Goal: Information Seeking & Learning: Learn about a topic

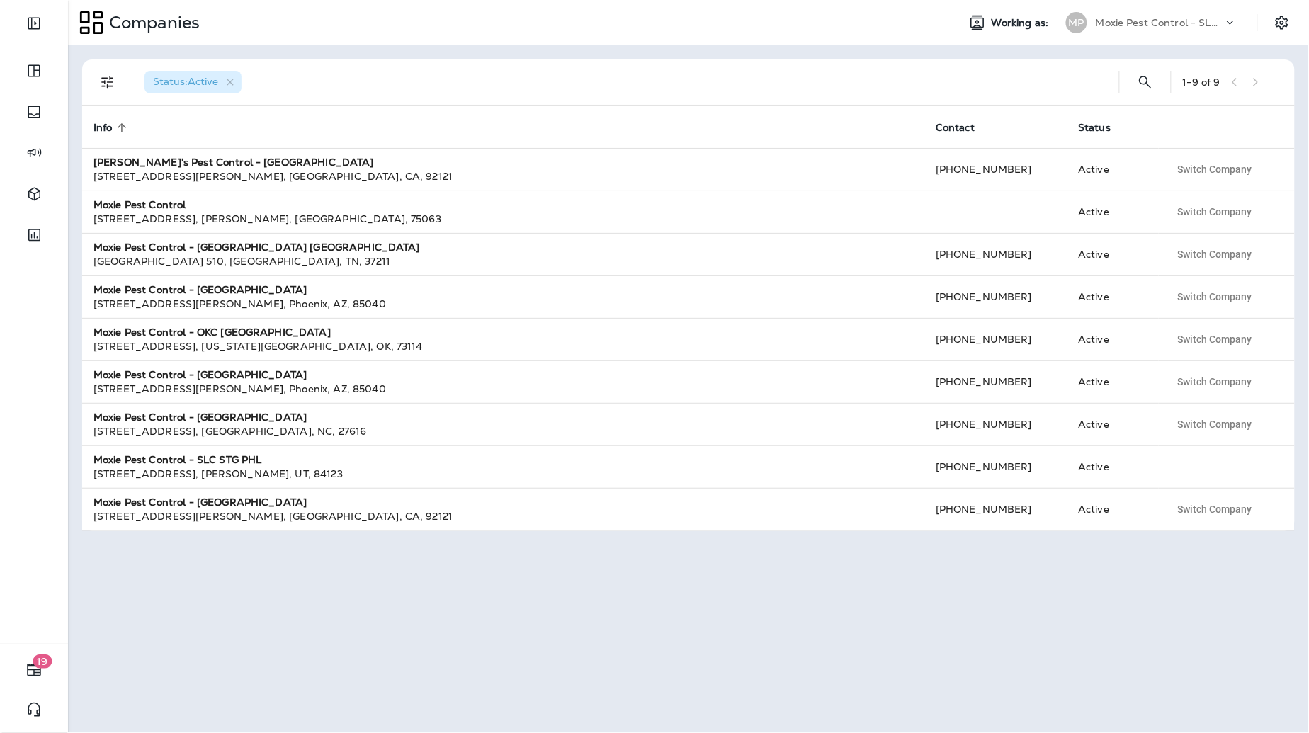
click at [1174, 20] on p "Moxie Pest Control - SLC STG PHL" at bounding box center [1159, 22] width 127 height 11
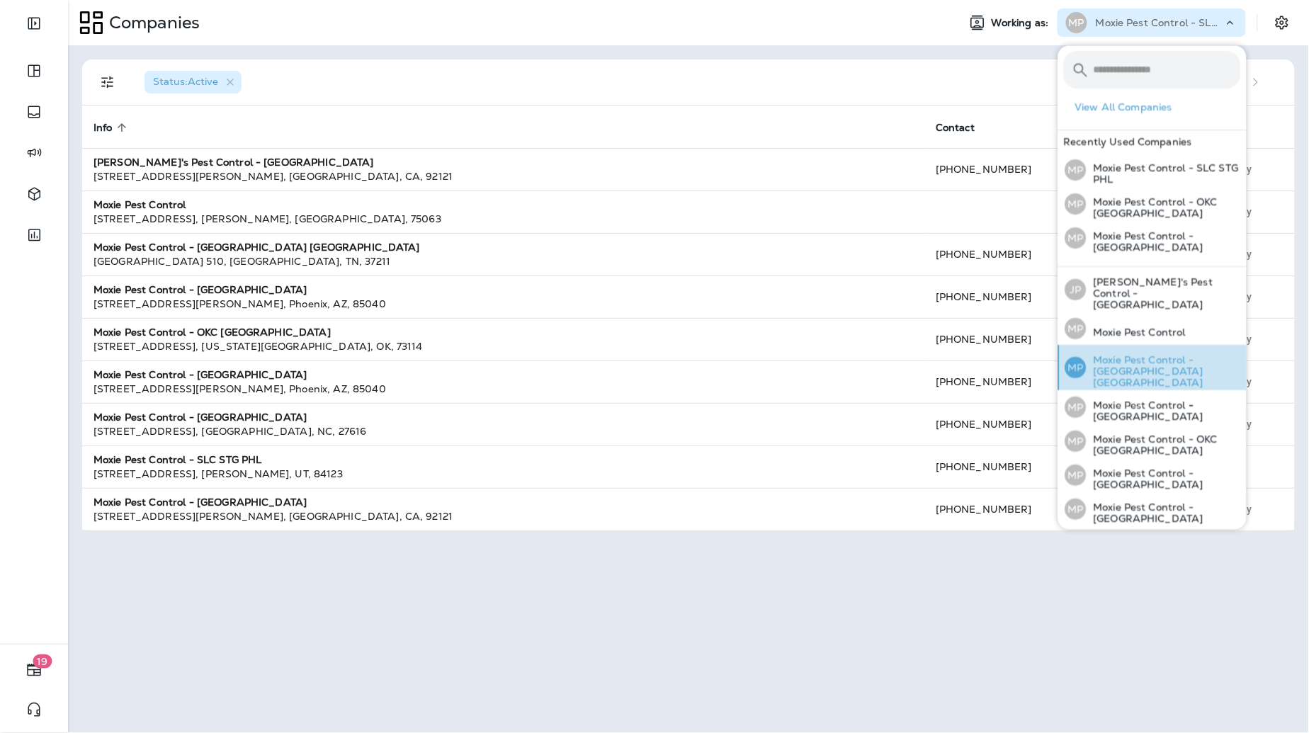
click at [1150, 355] on p "Moxie Pest Control - [GEOGRAPHIC_DATA] [GEOGRAPHIC_DATA]" at bounding box center [1164, 372] width 154 height 34
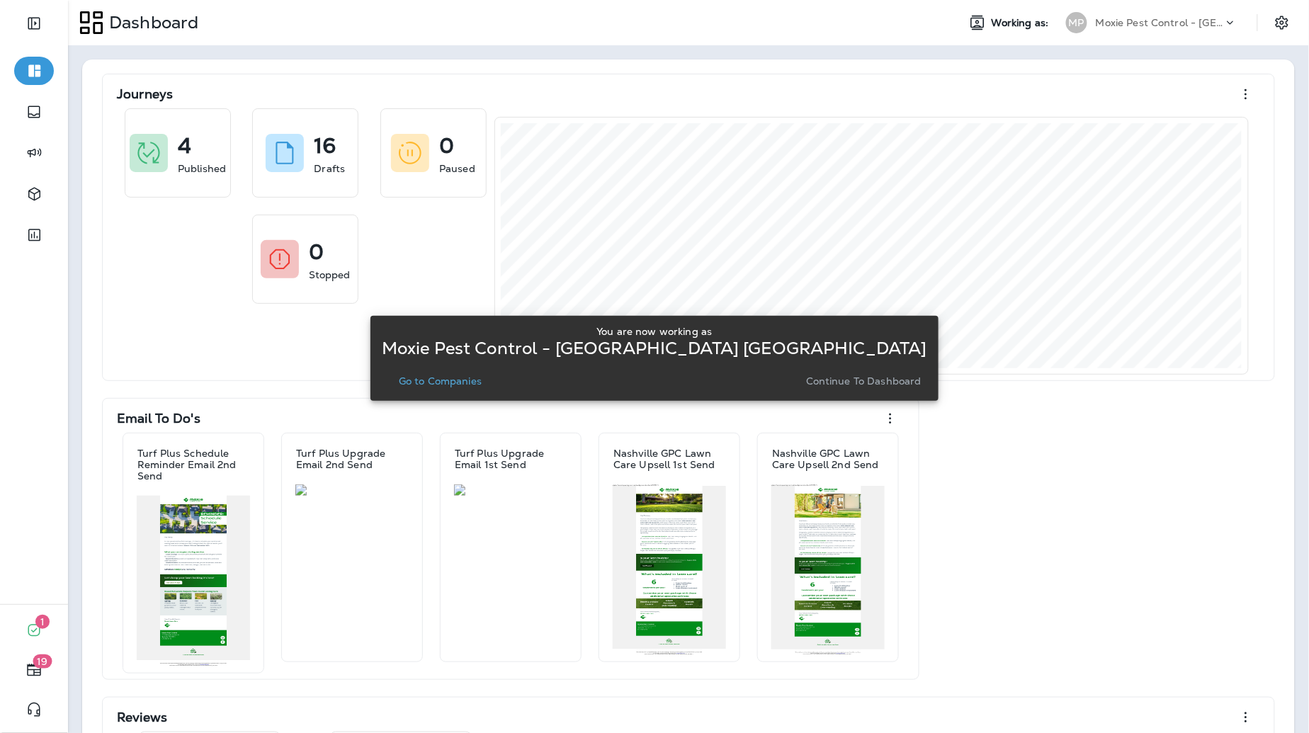
click at [487, 389] on button "Go to Companies" at bounding box center [440, 381] width 94 height 20
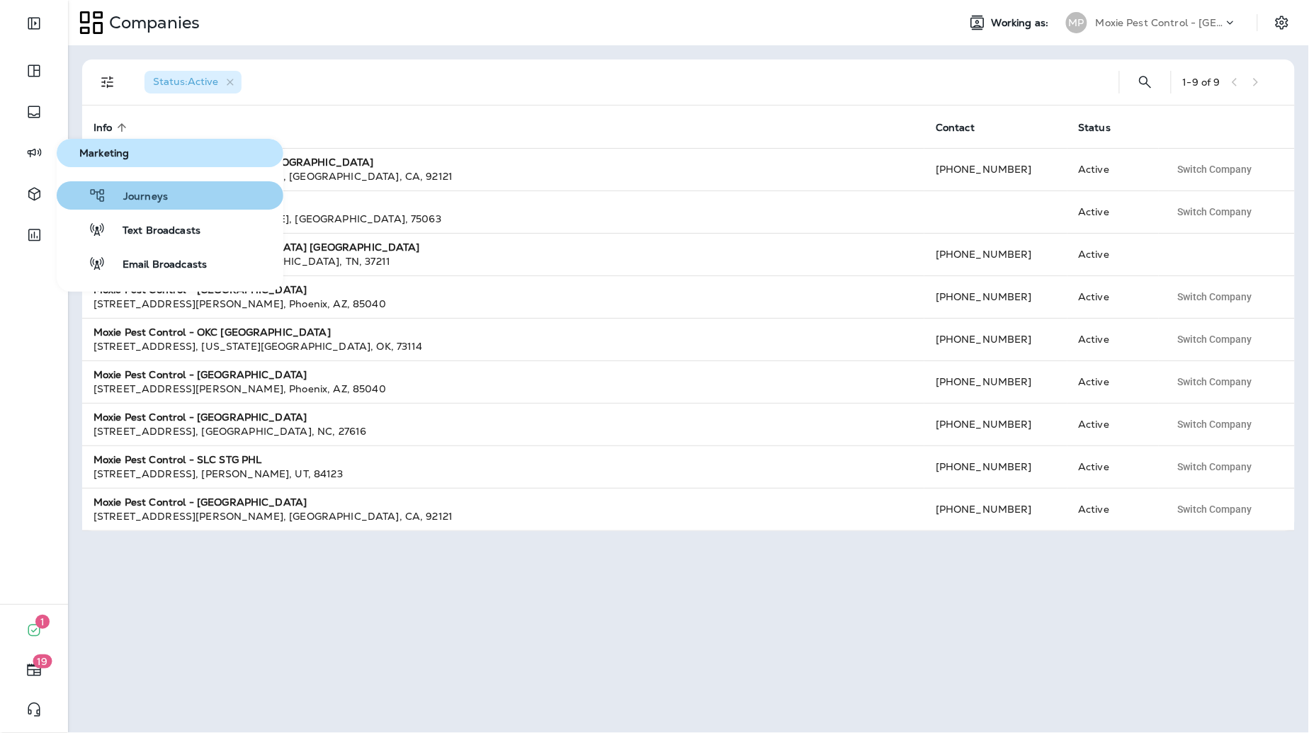
click at [171, 202] on button "Journeys" at bounding box center [170, 195] width 227 height 28
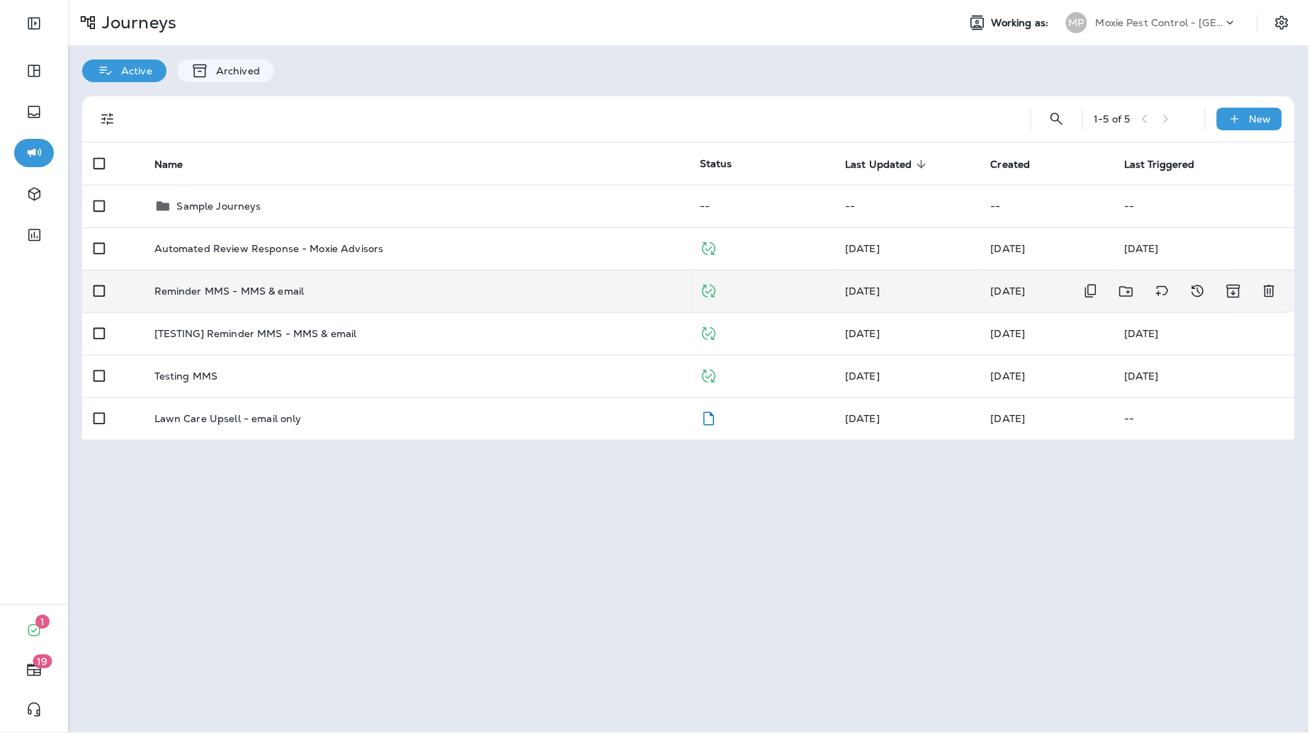
click at [520, 299] on td "Reminder MMS - MMS & email" at bounding box center [415, 291] width 545 height 42
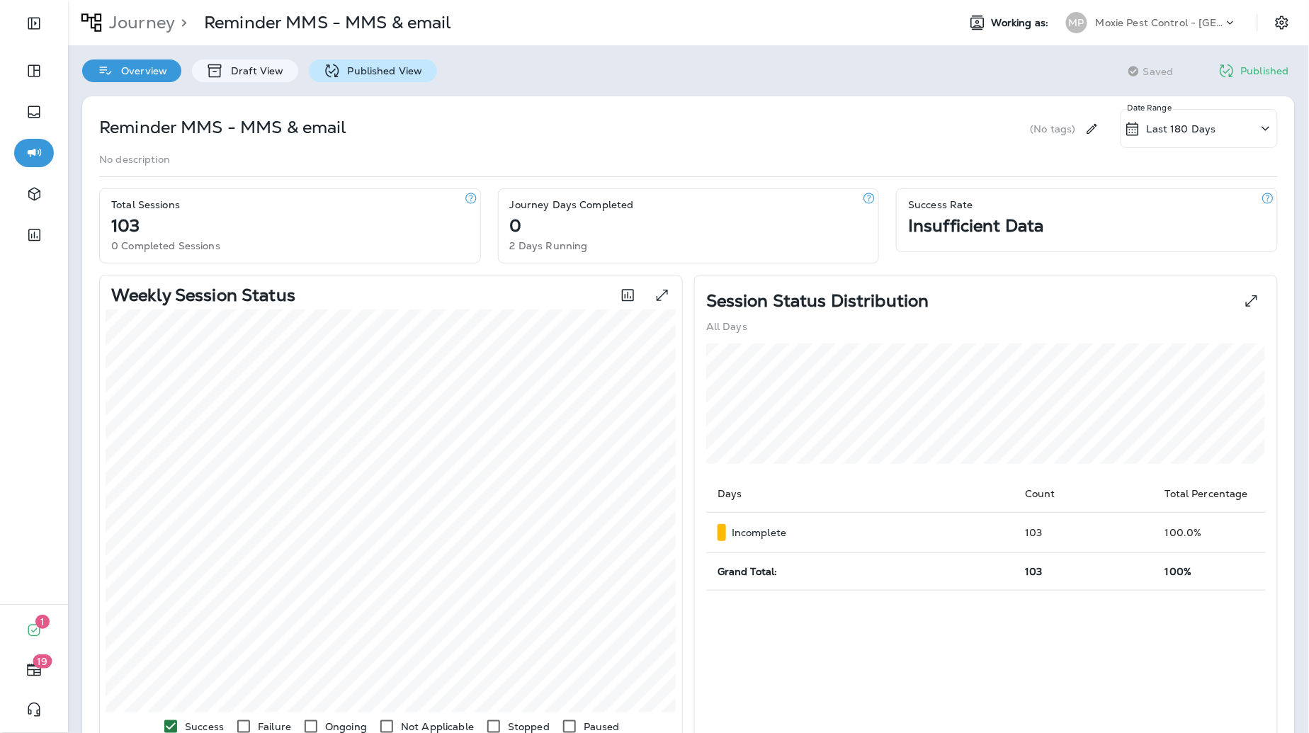
click at [358, 69] on p "Published View" at bounding box center [382, 70] width 82 height 11
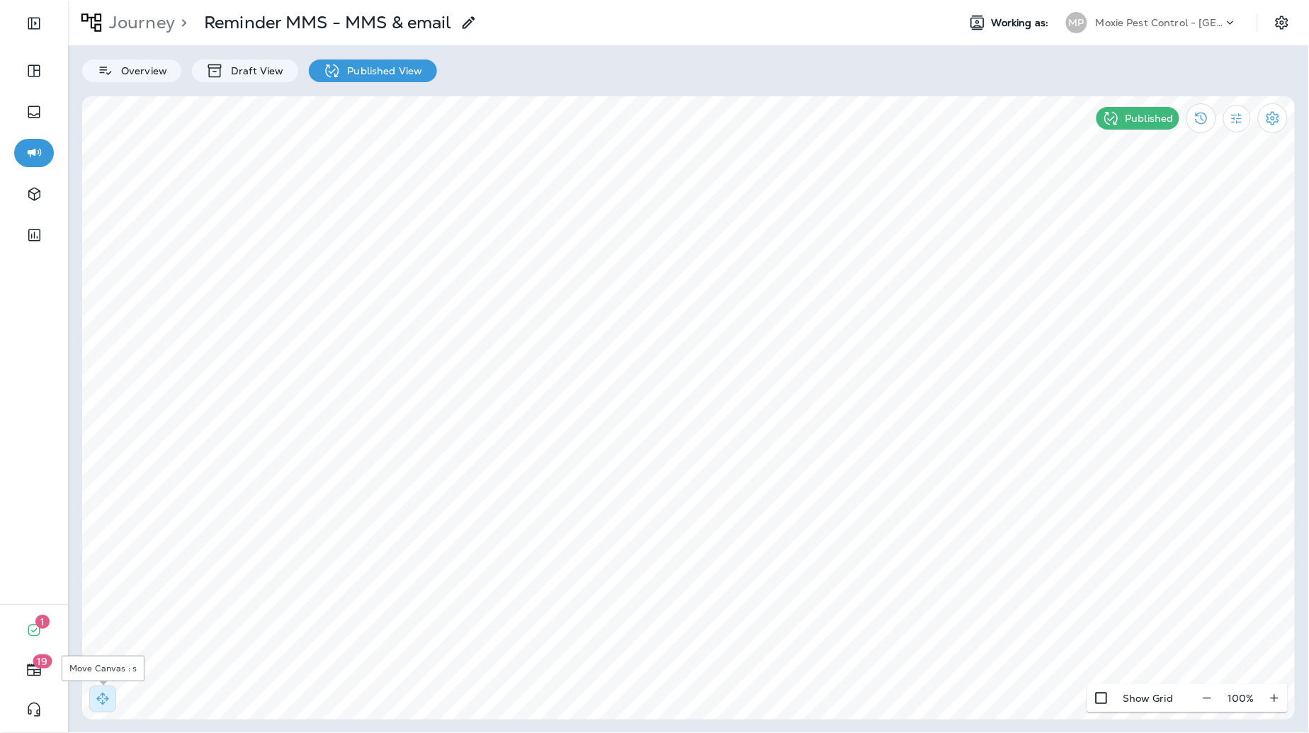
click at [113, 702] on button "button" at bounding box center [102, 699] width 27 height 27
click at [1163, 18] on p "Moxie Pest Control - [GEOGRAPHIC_DATA] [GEOGRAPHIC_DATA]" at bounding box center [1159, 22] width 127 height 11
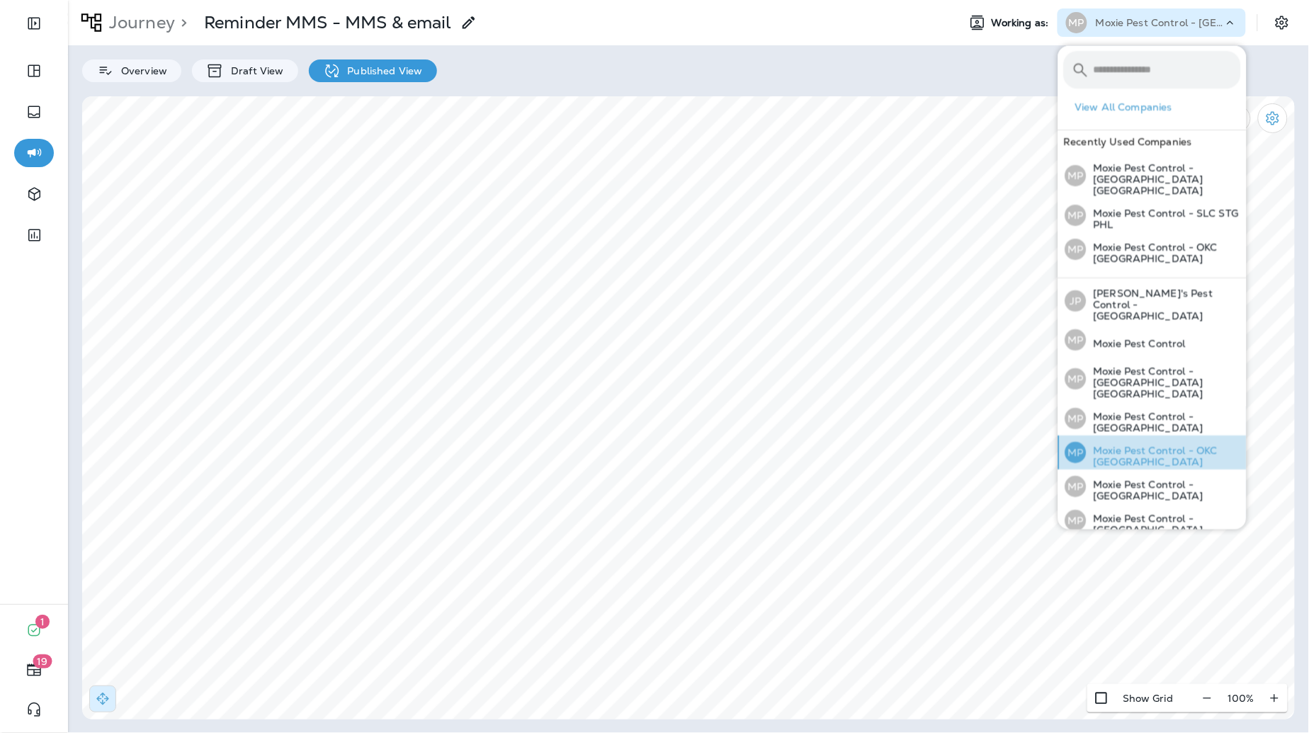
click at [1184, 446] on p "Moxie Pest Control - OKC [GEOGRAPHIC_DATA]" at bounding box center [1164, 457] width 154 height 23
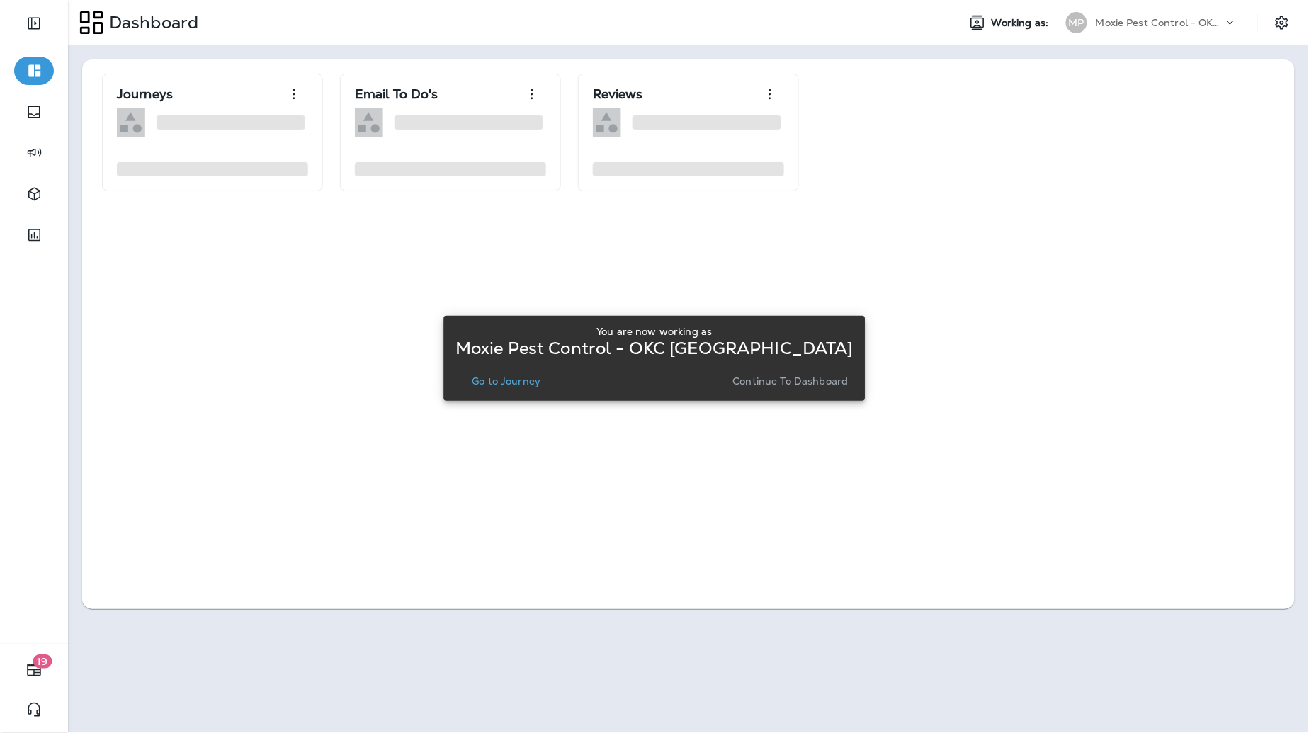
click at [517, 376] on p "Go to Journey" at bounding box center [506, 380] width 69 height 11
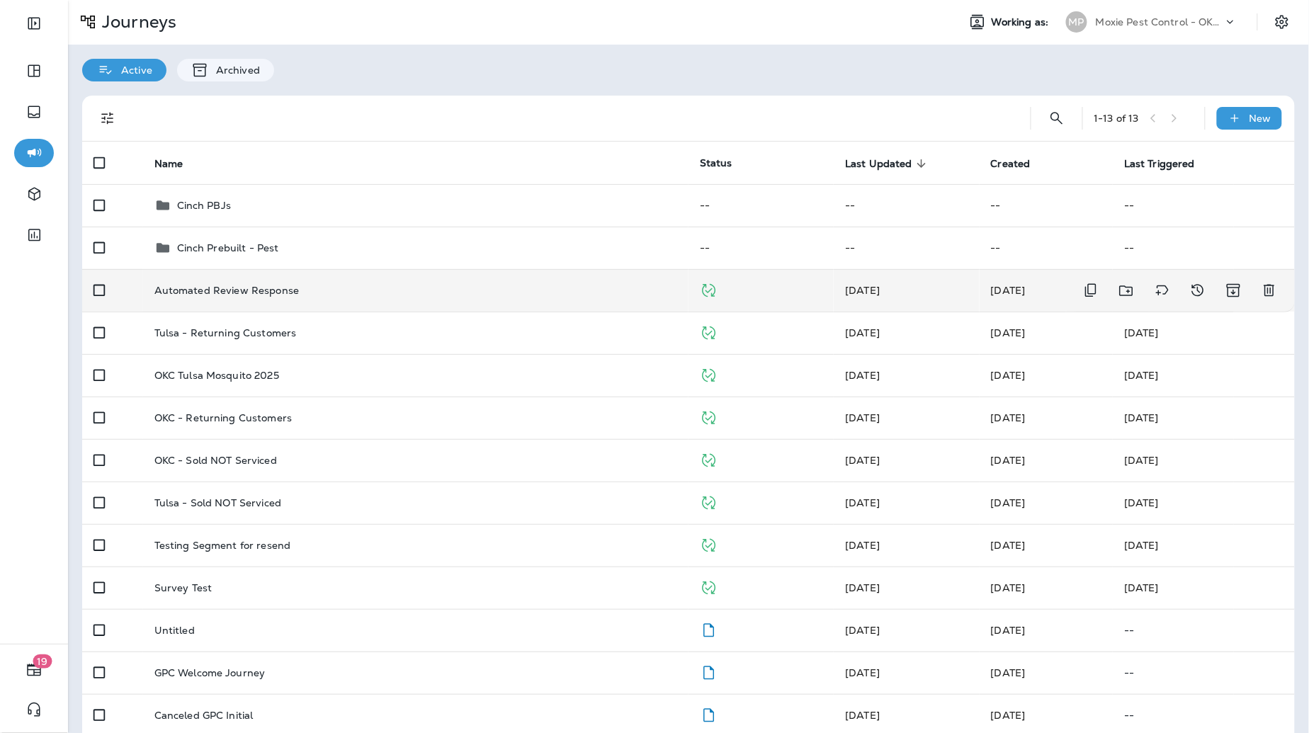
scroll to position [1, 0]
click at [273, 296] on td "Automated Review Response" at bounding box center [415, 289] width 545 height 42
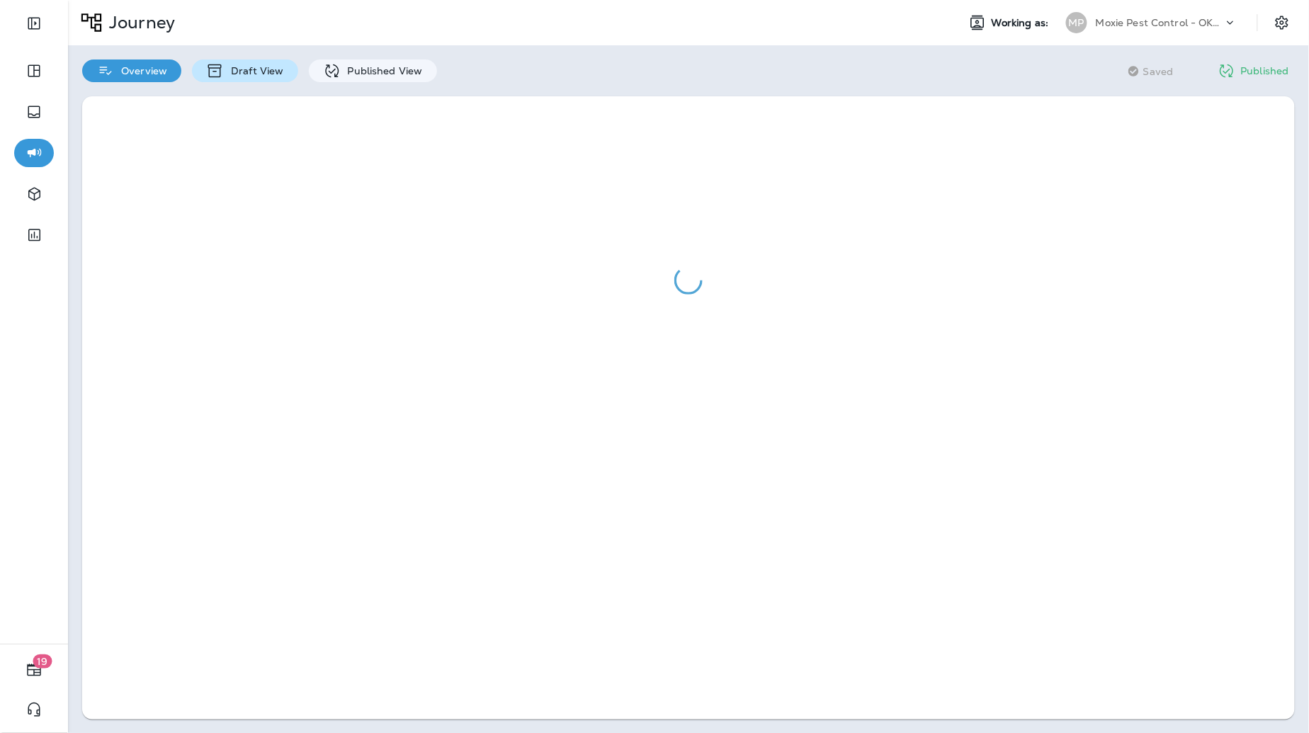
click at [277, 69] on p "Draft View" at bounding box center [253, 70] width 59 height 11
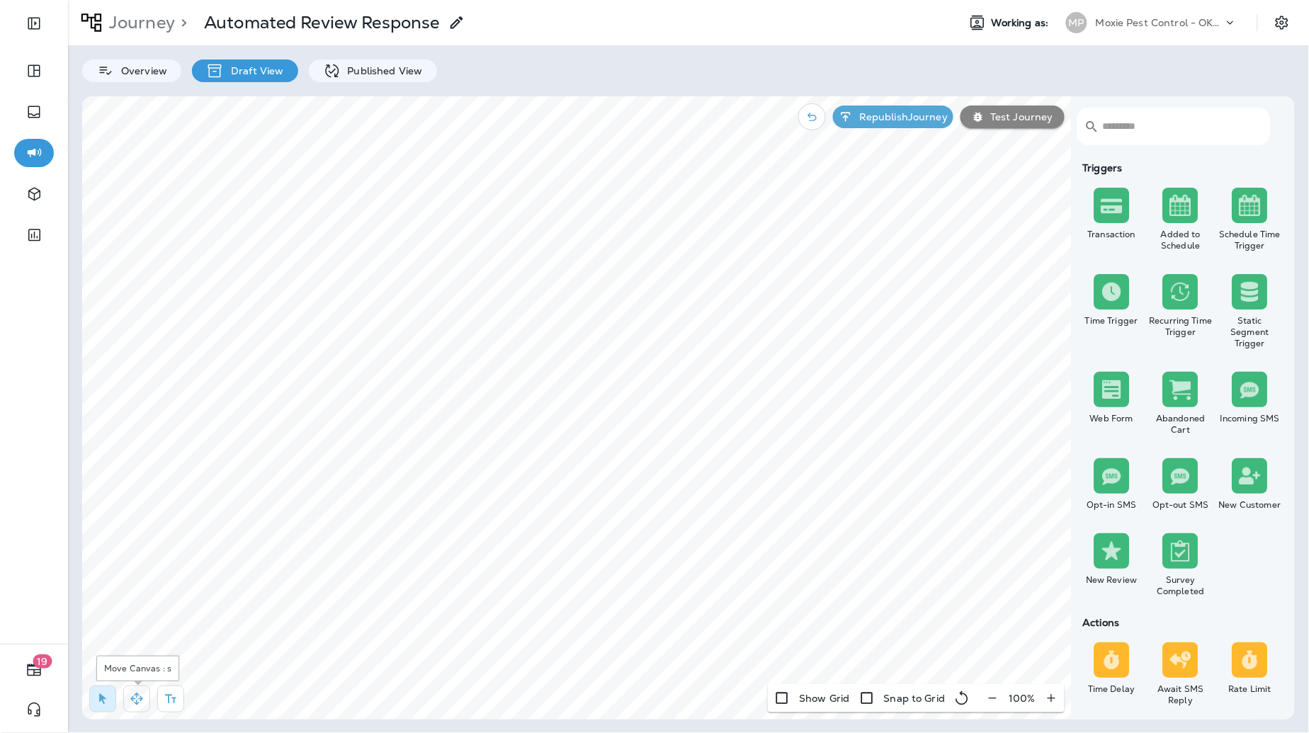
click at [134, 698] on icon "button" at bounding box center [136, 699] width 12 height 12
select select "*****"
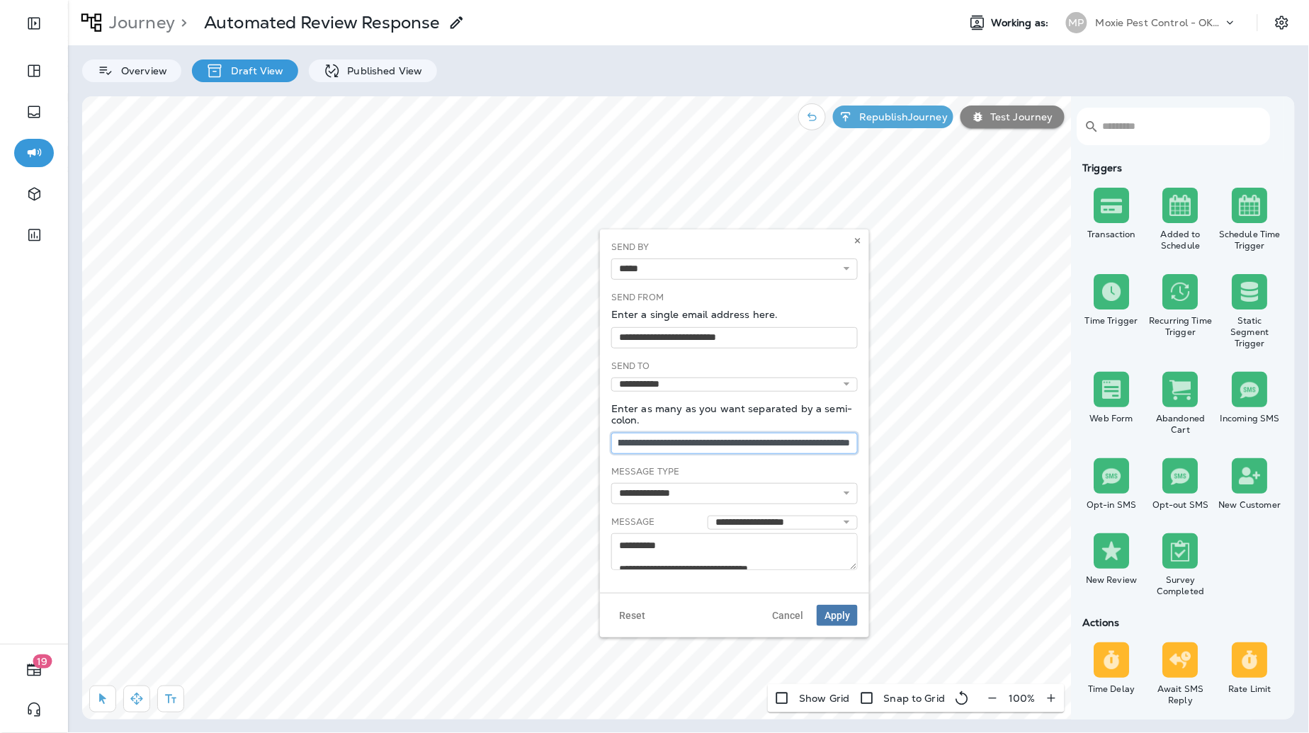
scroll to position [0, 346]
drag, startPoint x: 632, startPoint y: 446, endPoint x: 863, endPoint y: 446, distance: 230.9
click at [863, 446] on div "**********" at bounding box center [734, 410] width 269 height 363
click at [772, 446] on input "**********" at bounding box center [734, 443] width 246 height 21
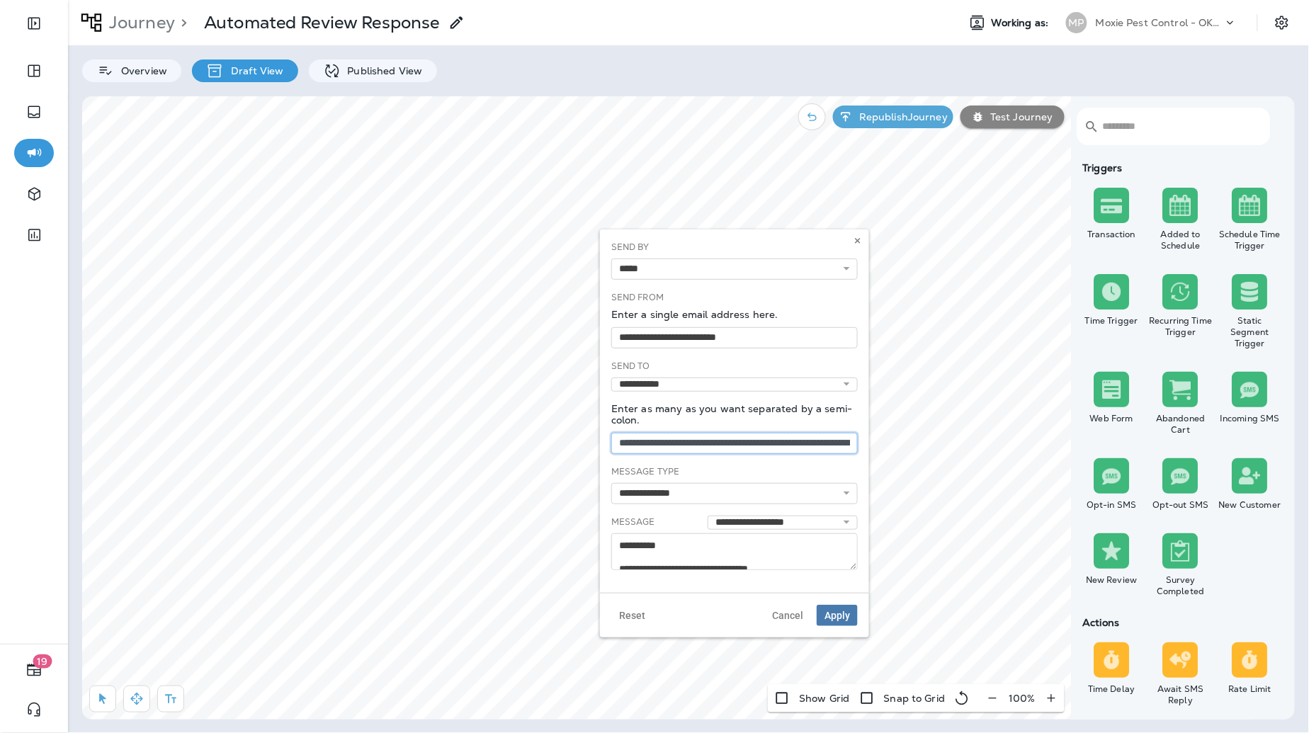
drag, startPoint x: 852, startPoint y: 446, endPoint x: 755, endPoint y: 446, distance: 97.0
click at [755, 446] on input "**********" at bounding box center [734, 443] width 246 height 21
click at [856, 244] on icon at bounding box center [858, 241] width 8 height 8
